Goal: Information Seeking & Learning: Understand process/instructions

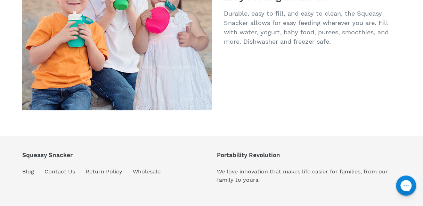
scroll to position [1295, 0]
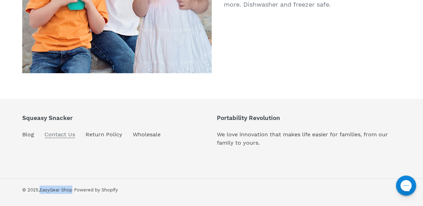
click at [55, 136] on link "Contact Us" at bounding box center [59, 134] width 31 height 7
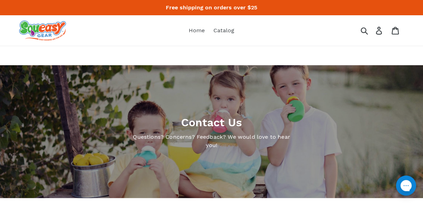
scroll to position [312, 0]
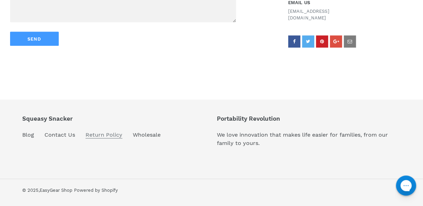
click at [93, 135] on link "Return Policy" at bounding box center [103, 135] width 37 height 7
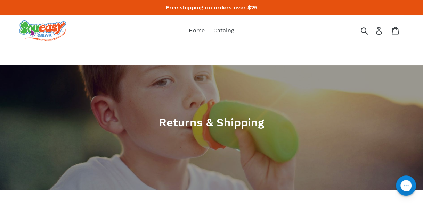
scroll to position [361, 0]
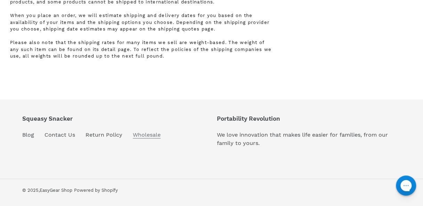
click at [143, 135] on link "Wholesale" at bounding box center [147, 135] width 28 height 7
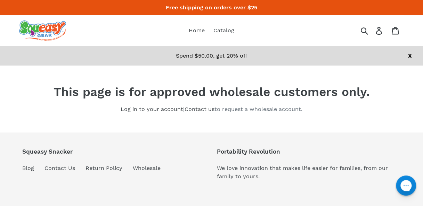
drag, startPoint x: 0, startPoint y: 0, endPoint x: 143, endPoint y: 135, distance: 196.7
click at [143, 135] on footer "Squeasy Snacker Blog Contact Us Return Policy Wholesale Portability Revolution …" at bounding box center [211, 186] width 423 height 107
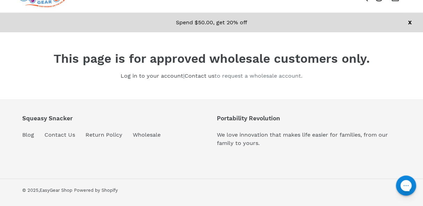
click at [128, 31] on div "X Spend $50.00, get 20% off" at bounding box center [211, 22] width 423 height 19
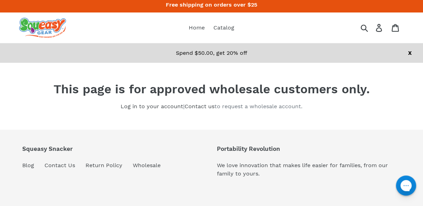
scroll to position [0, 0]
